Goal: Entertainment & Leisure: Browse casually

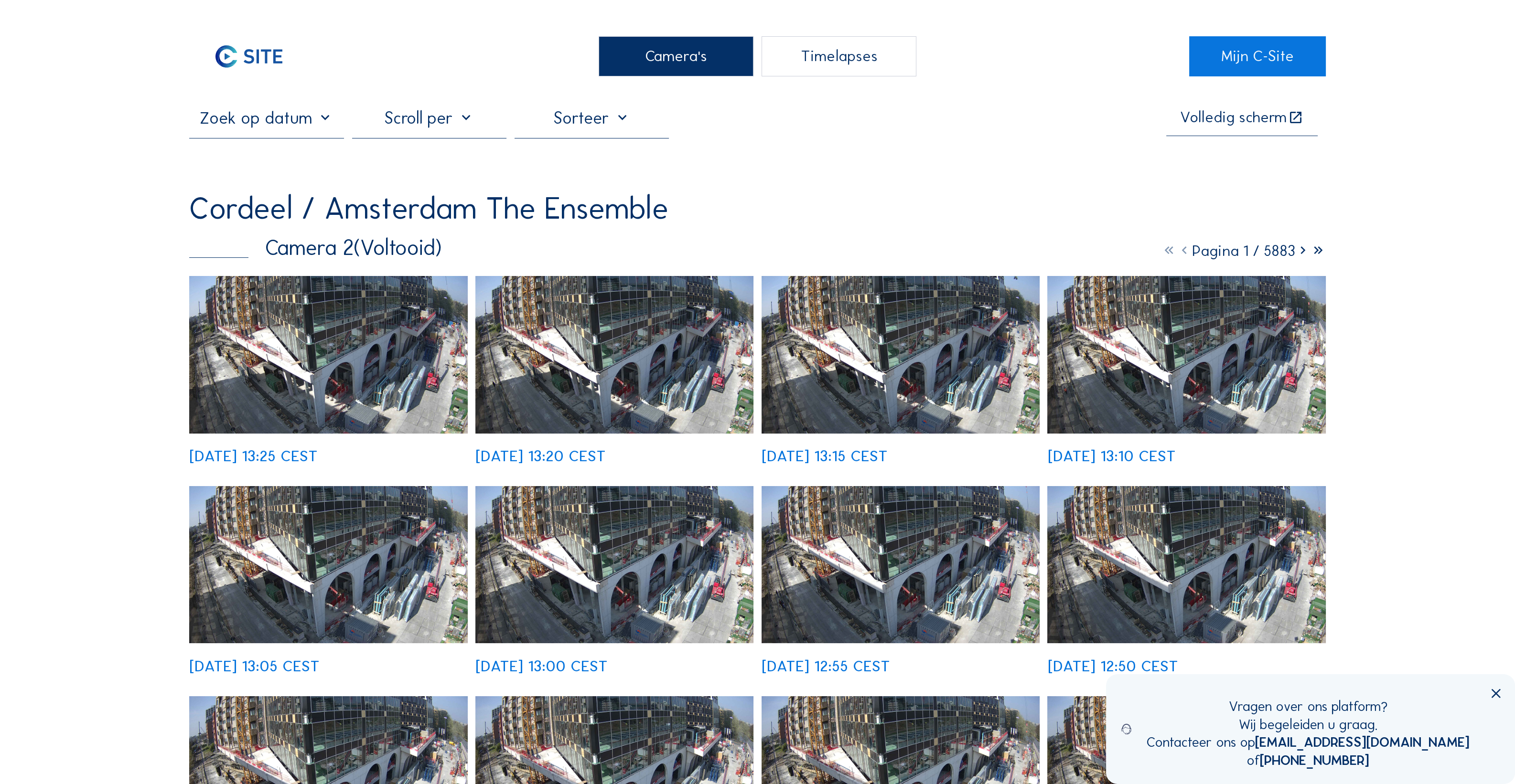
click at [643, 70] on div "Camera's" at bounding box center [675, 57] width 154 height 40
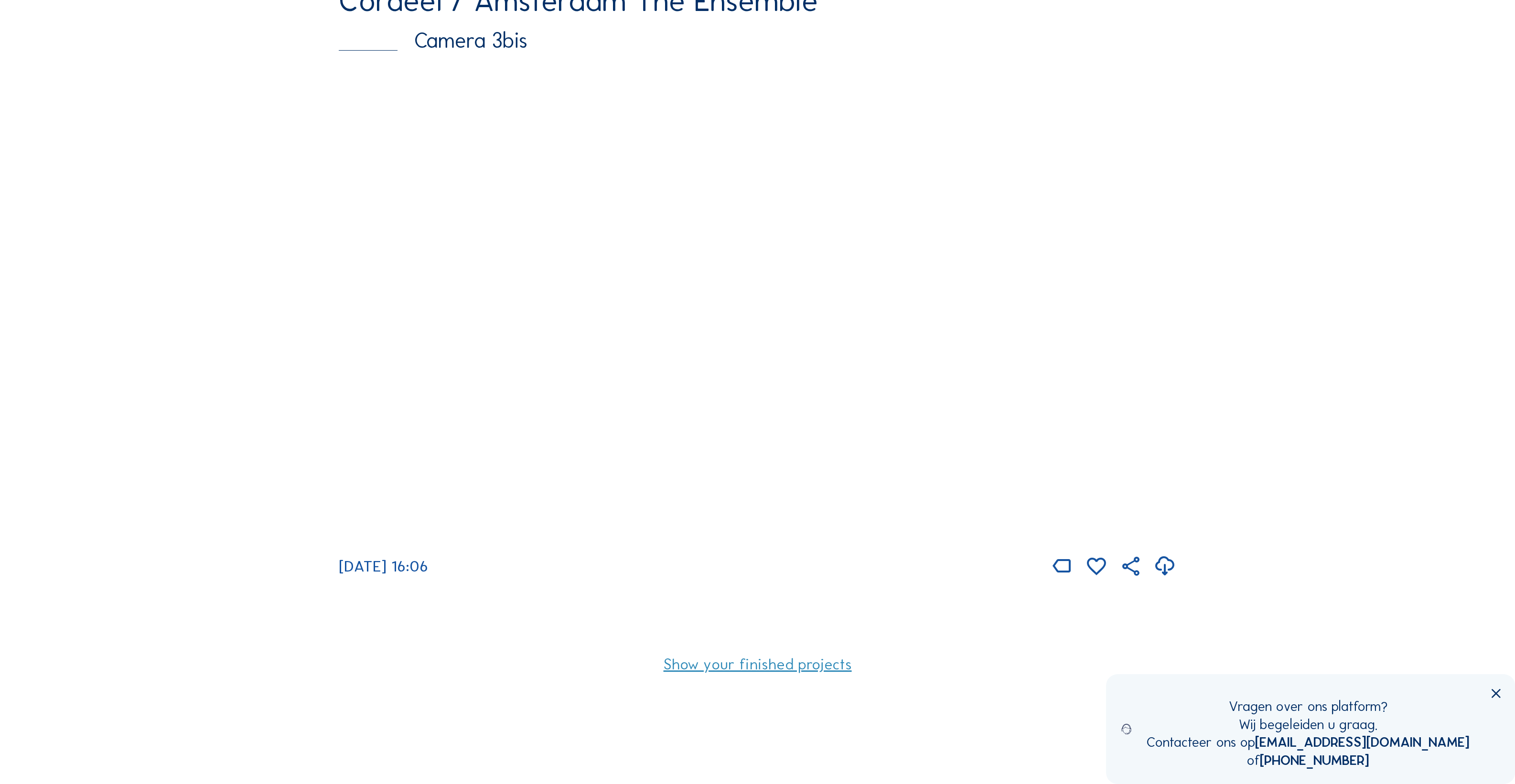
scroll to position [179, 0]
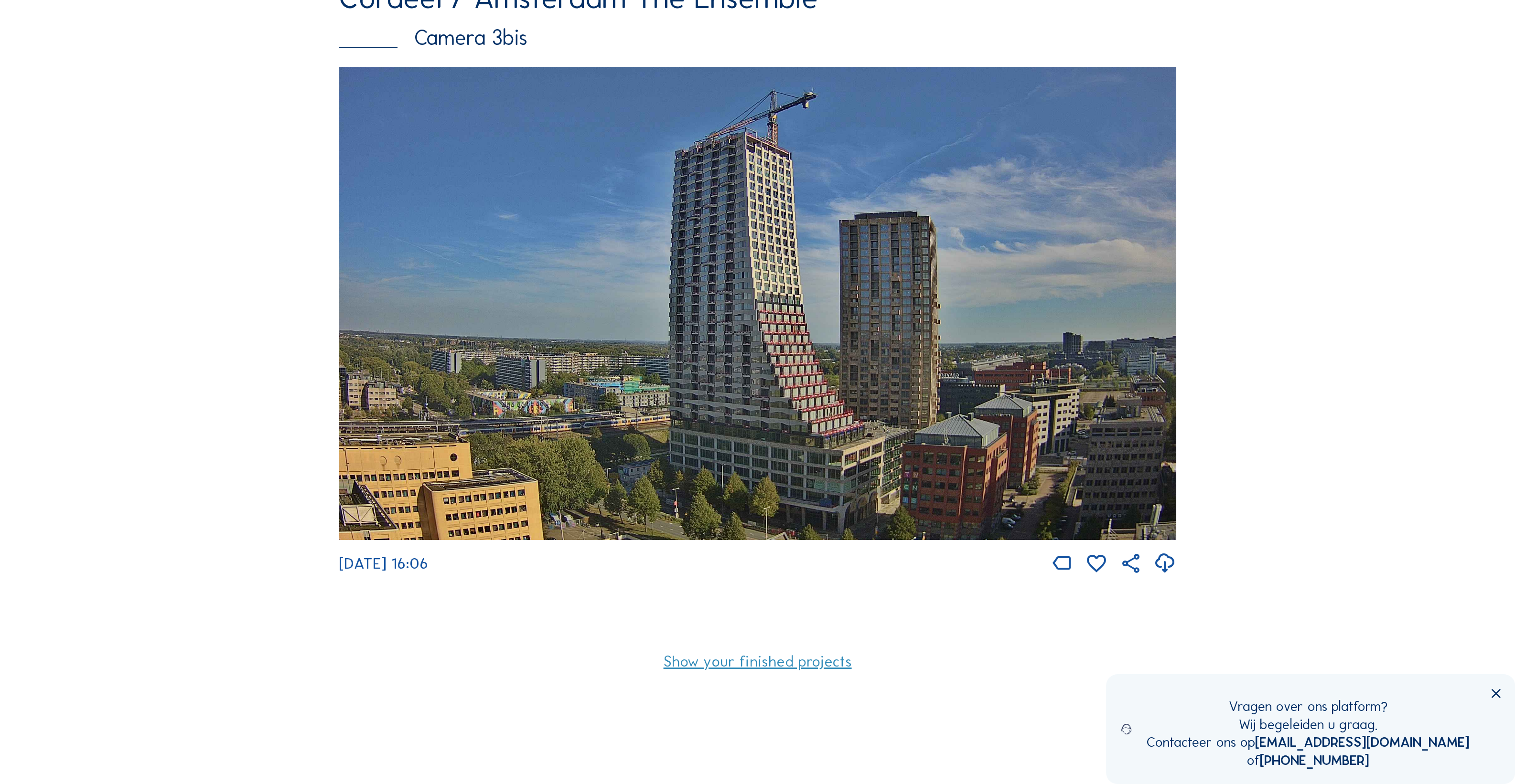
click at [611, 320] on img at bounding box center [758, 303] width 838 height 474
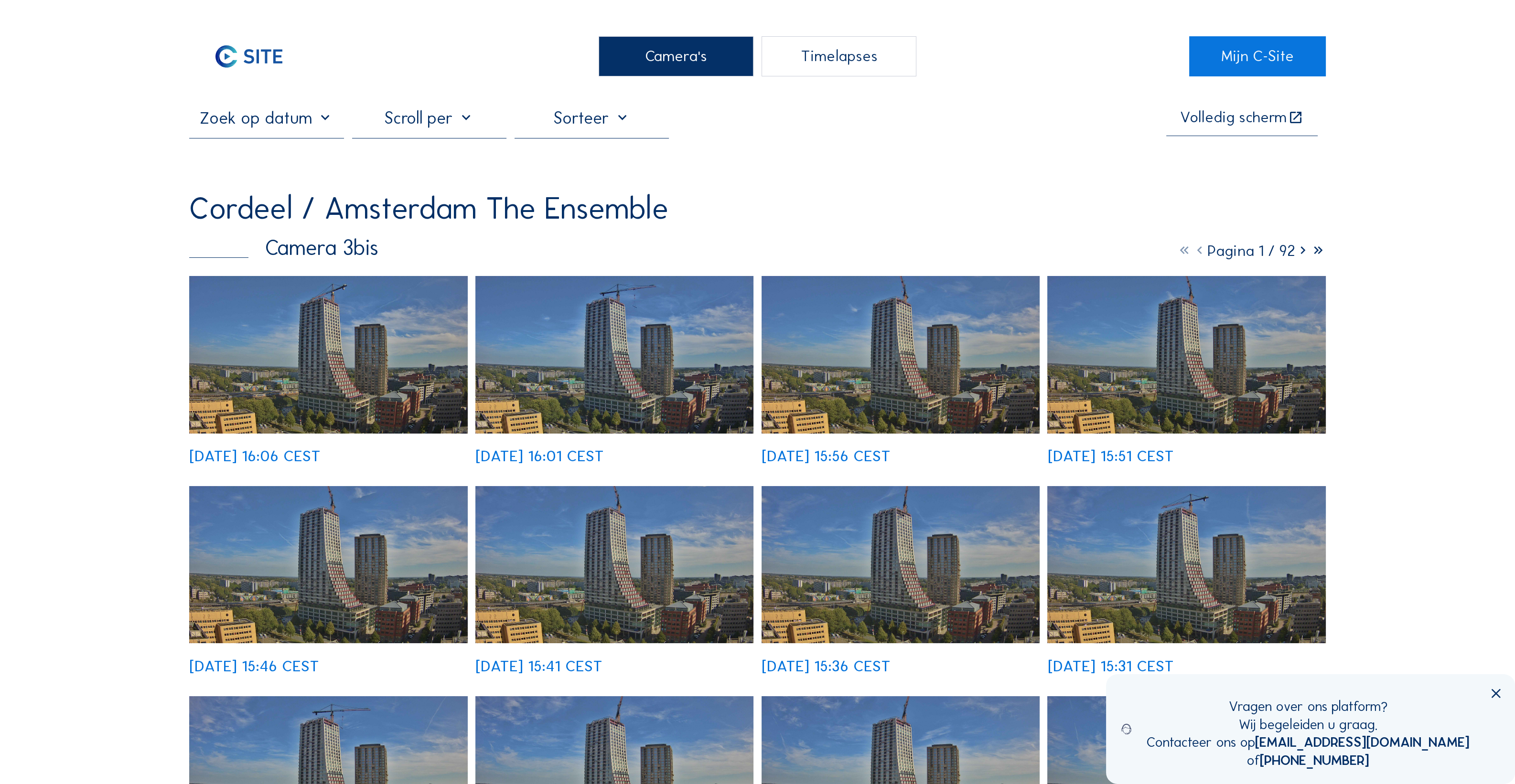
click at [380, 369] on img at bounding box center [328, 355] width 278 height 157
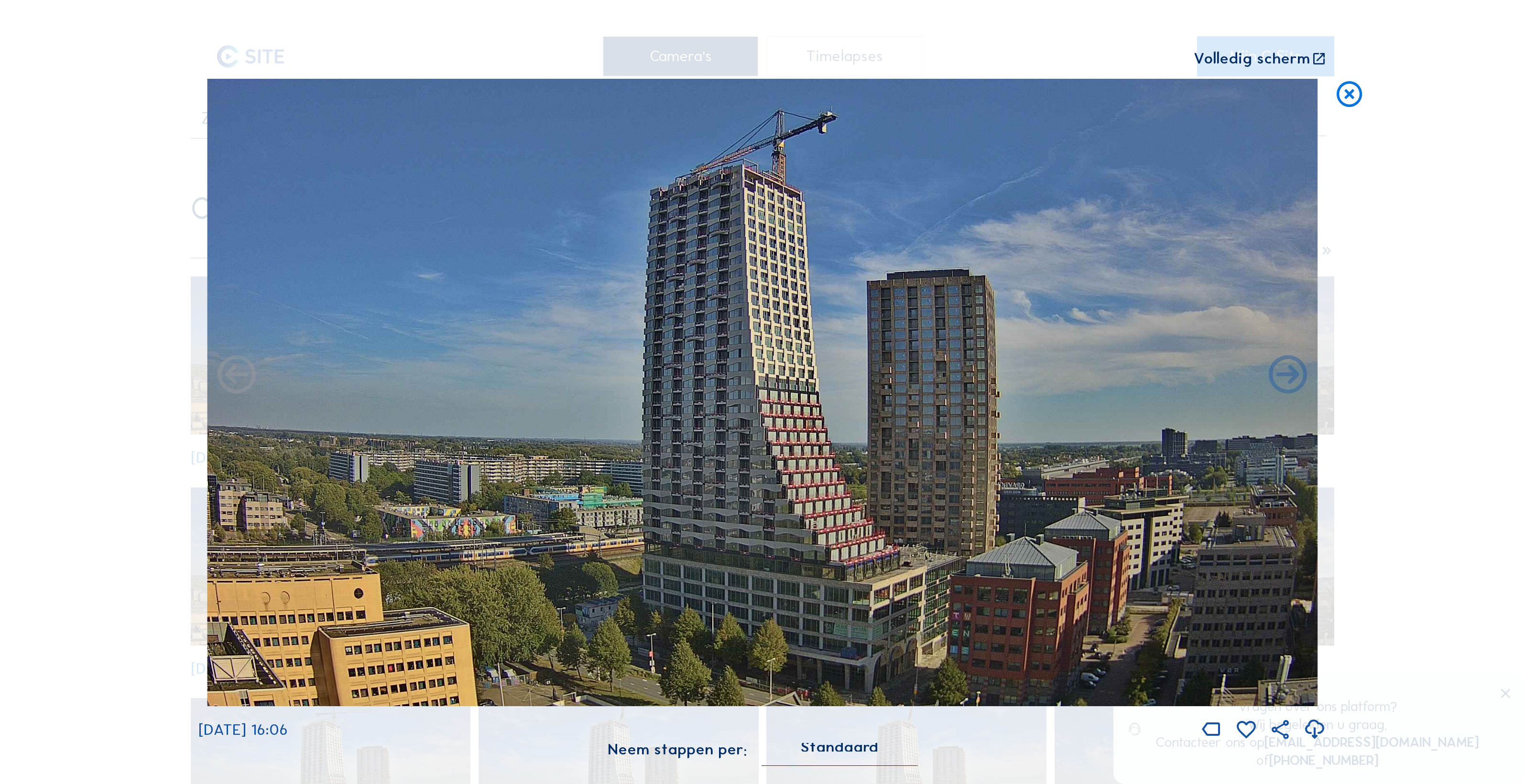
click at [1348, 91] on icon at bounding box center [1349, 94] width 31 height 32
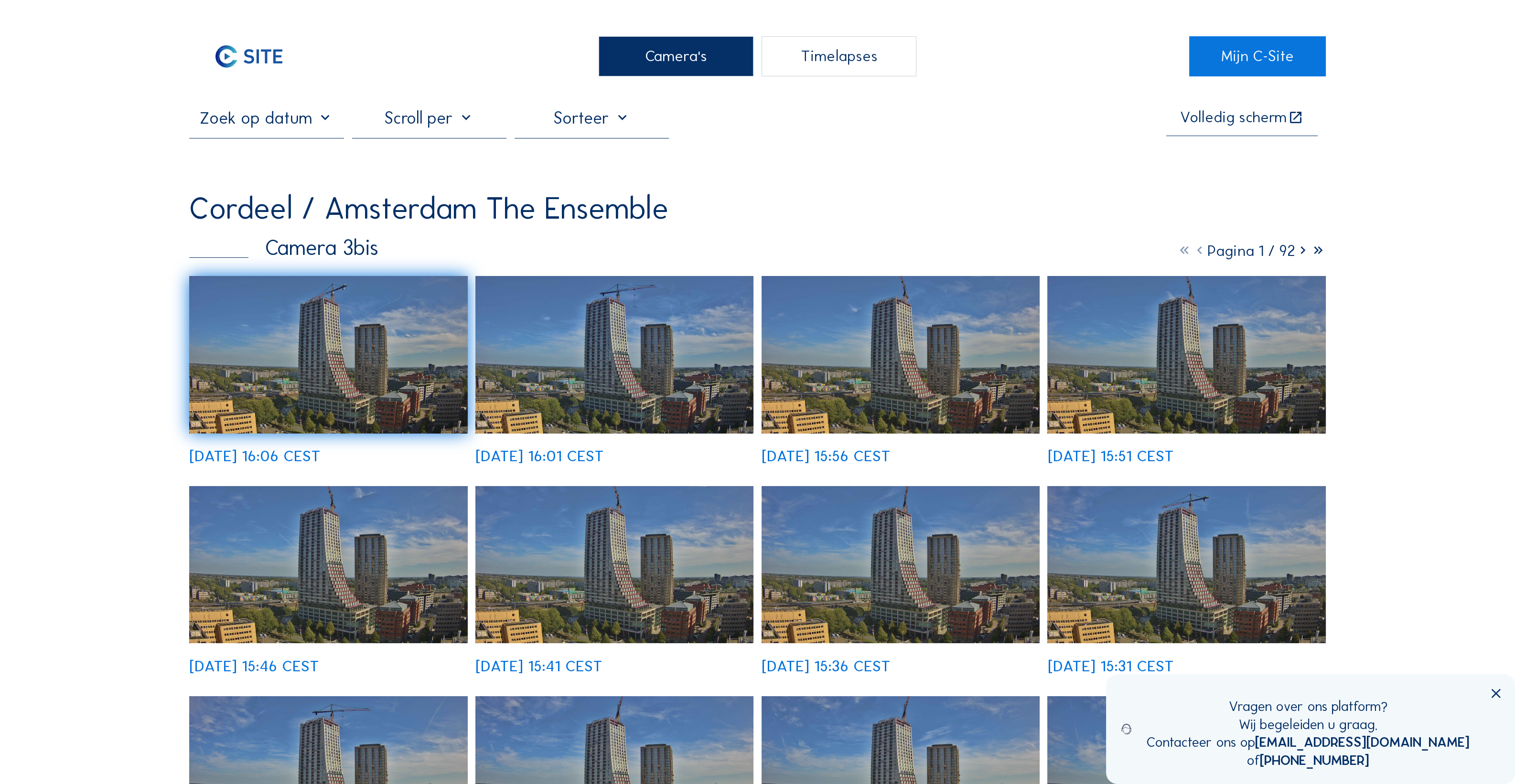
click at [407, 313] on img at bounding box center [328, 355] width 278 height 157
